Goal: Navigation & Orientation: Find specific page/section

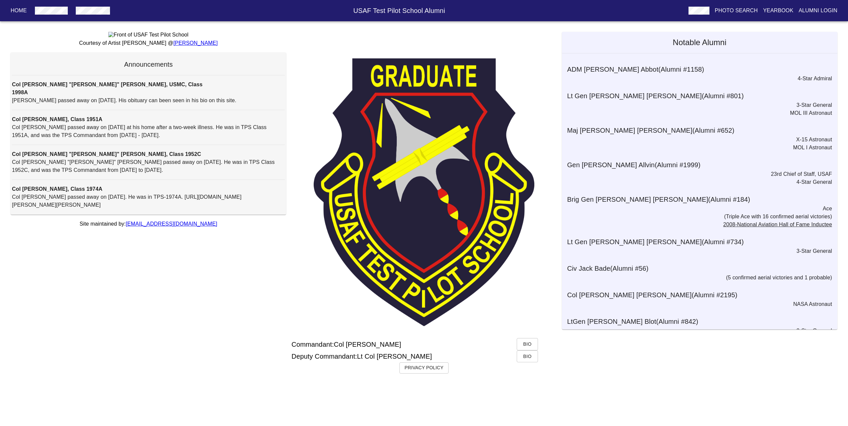
click at [813, 9] on p "Alumni Login" at bounding box center [817, 11] width 39 height 8
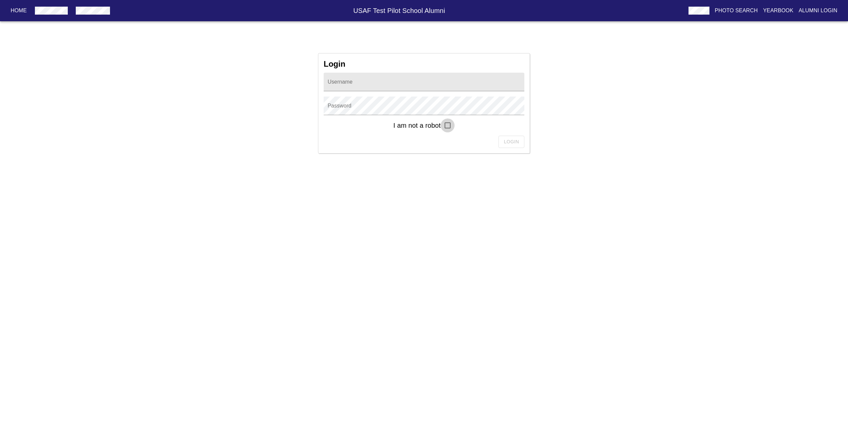
click at [448, 127] on input "checkbox" at bounding box center [447, 126] width 14 height 14
checkbox input "true"
click at [15, 10] on p "Home" at bounding box center [19, 11] width 16 height 8
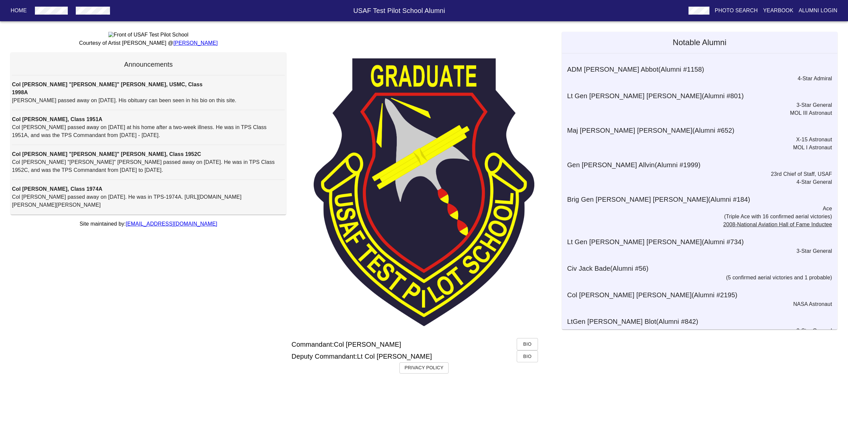
click at [194, 227] on link "[EMAIL_ADDRESS][DOMAIN_NAME]" at bounding box center [171, 224] width 91 height 6
drag, startPoint x: 205, startPoint y: 400, endPoint x: 139, endPoint y: 400, distance: 66.4
click at [139, 228] on p "Site maintained by: [EMAIL_ADDRESS][DOMAIN_NAME]" at bounding box center [148, 224] width 275 height 8
copy link "[EMAIL_ADDRESS][DOMAIN_NAME]"
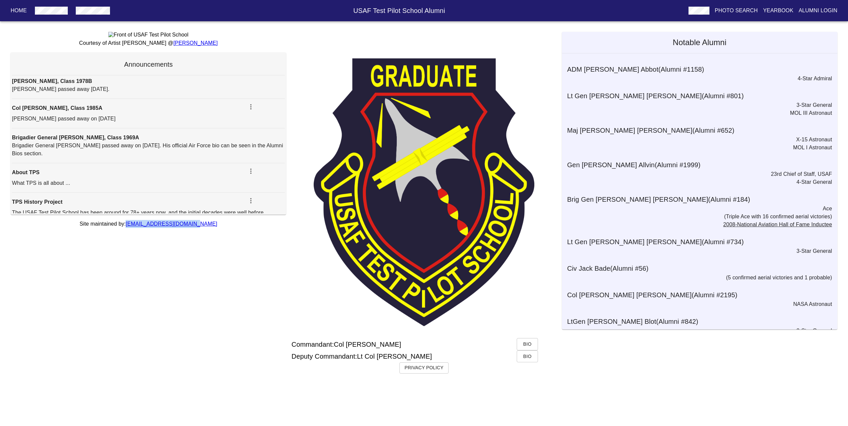
scroll to position [231, 0]
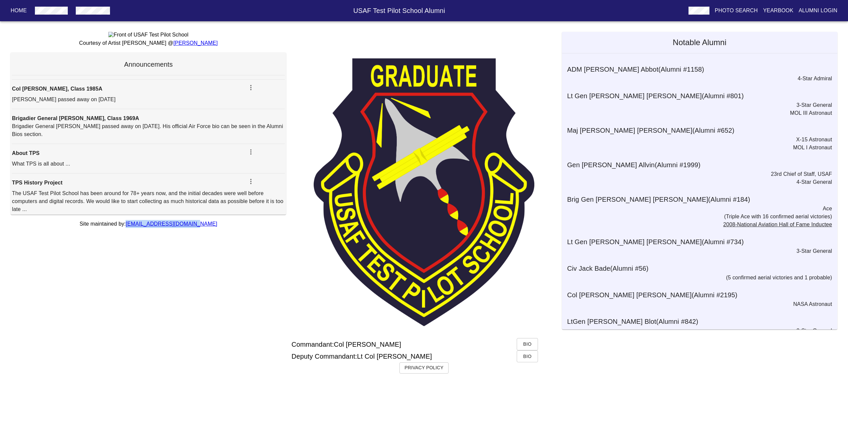
click at [422, 372] on h6 "Privacy Policy" at bounding box center [424, 368] width 39 height 7
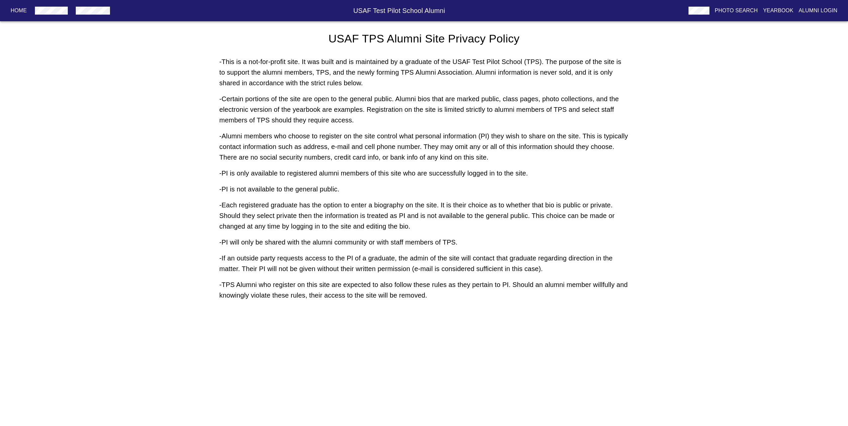
click at [21, 14] on p "Home" at bounding box center [19, 11] width 16 height 8
